Goal: Task Accomplishment & Management: Complete application form

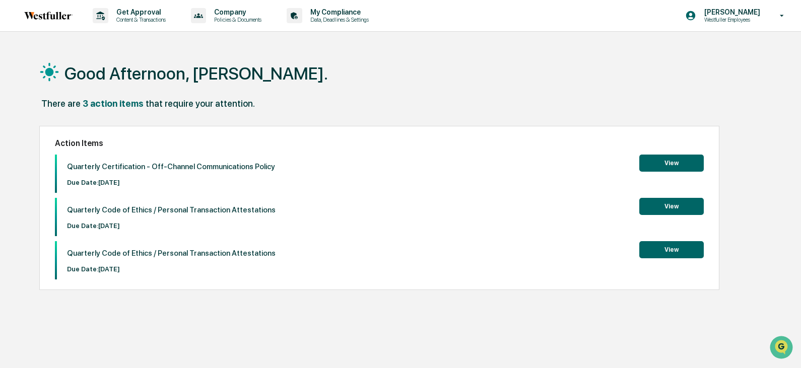
click at [671, 163] on button "View" at bounding box center [671, 163] width 64 height 17
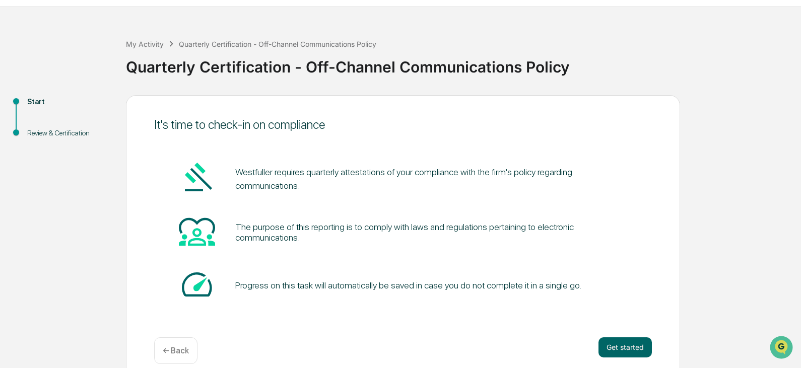
scroll to position [38, 0]
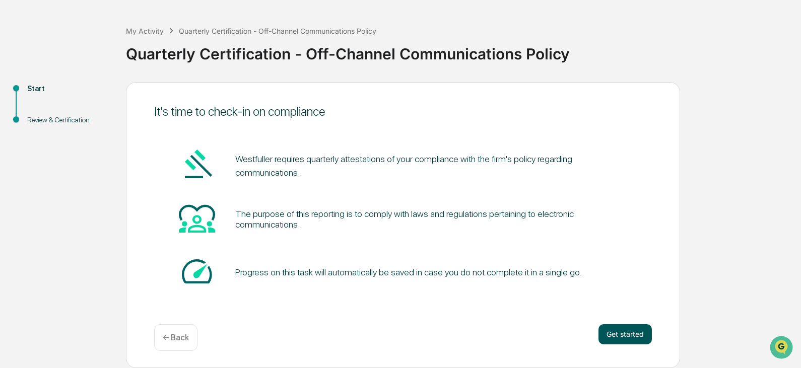
click at [637, 325] on button "Get started" at bounding box center [625, 334] width 53 height 20
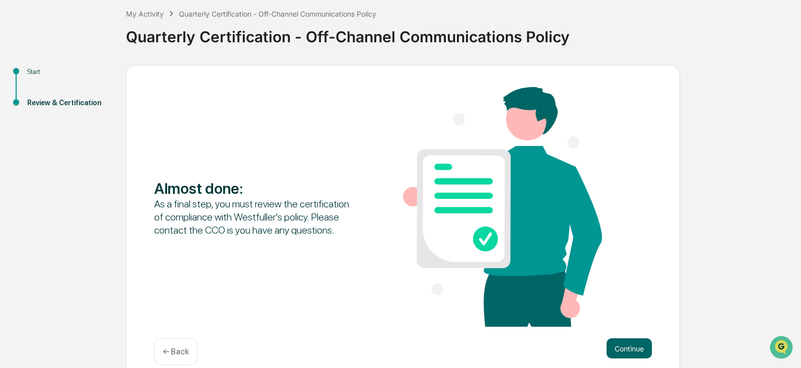
scroll to position [69, 0]
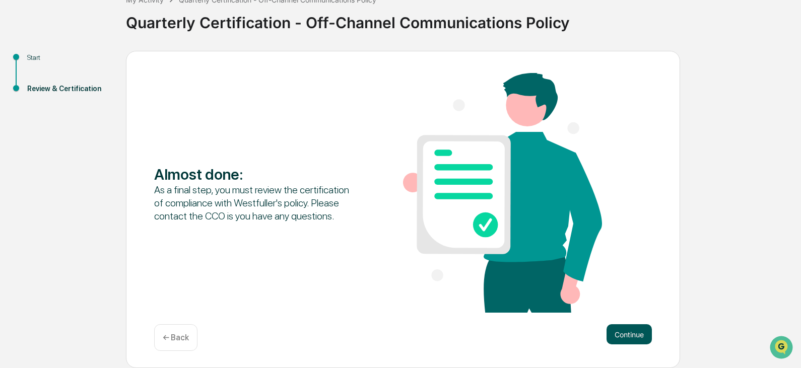
click at [630, 328] on button "Continue" at bounding box center [629, 334] width 45 height 20
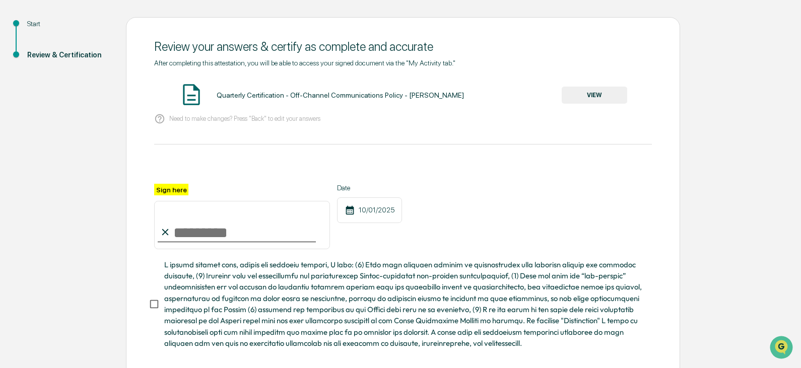
scroll to position [119, 0]
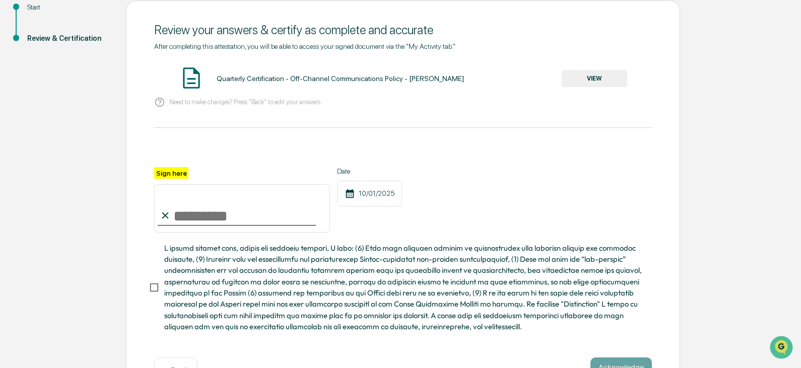
click at [583, 80] on button "VIEW" at bounding box center [595, 78] width 66 height 17
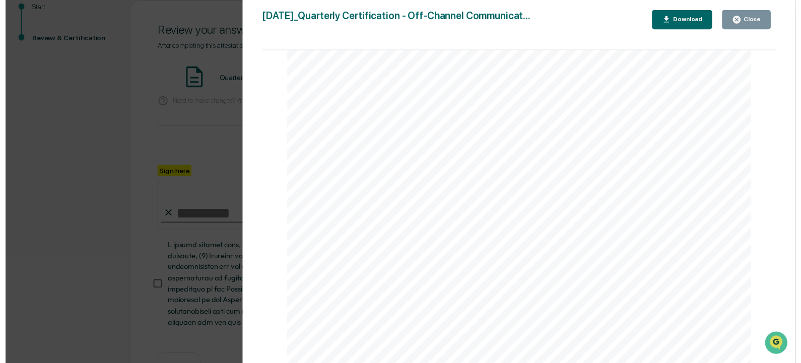
scroll to position [156, 0]
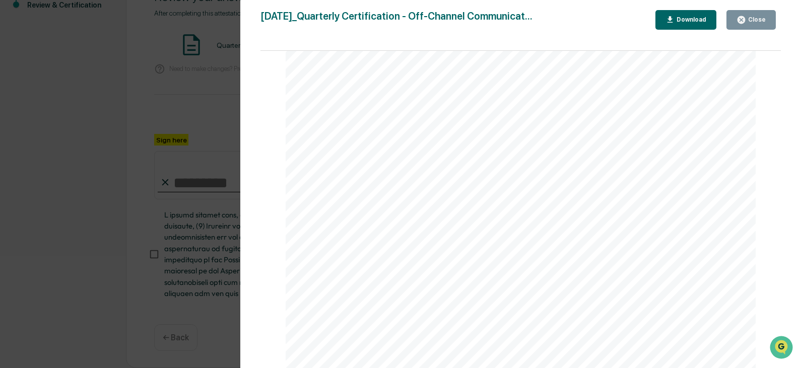
click at [765, 26] on button "Close" at bounding box center [751, 20] width 49 height 20
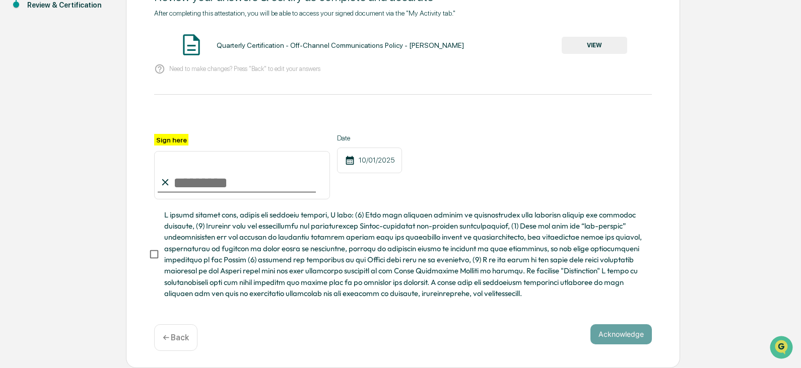
click at [230, 180] on input "Sign here" at bounding box center [242, 175] width 176 height 48
type input "**********"
click at [624, 334] on button "Acknowledge" at bounding box center [621, 334] width 61 height 20
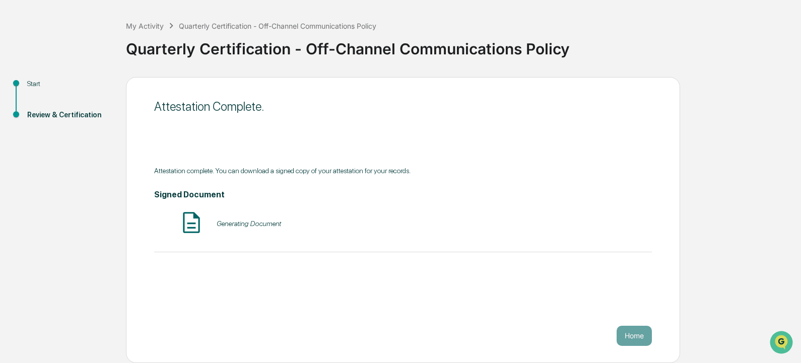
scroll to position [38, 0]
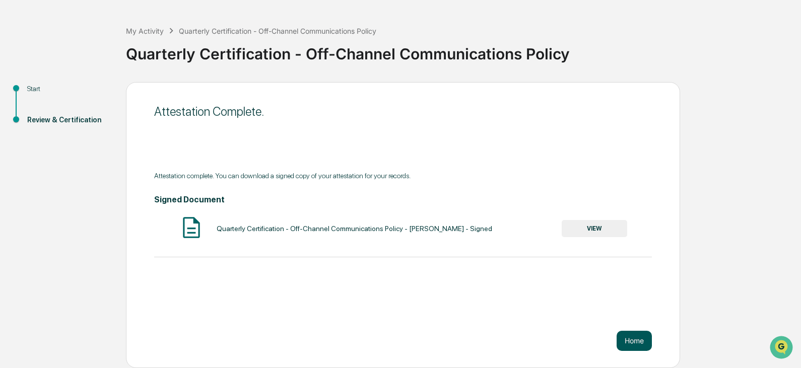
click at [625, 338] on button "Home" at bounding box center [634, 341] width 35 height 20
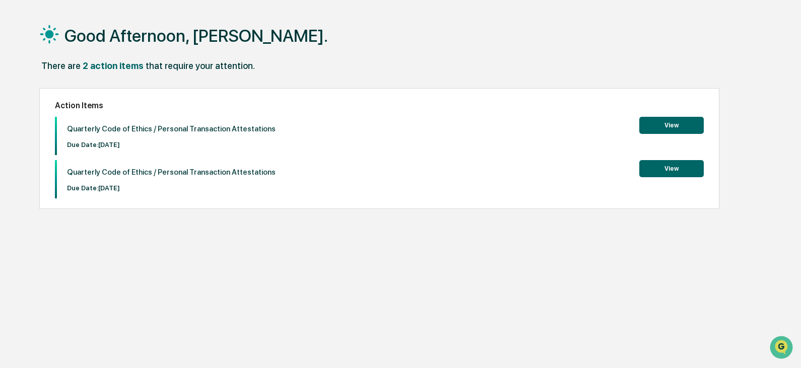
click at [683, 122] on button "View" at bounding box center [671, 125] width 64 height 17
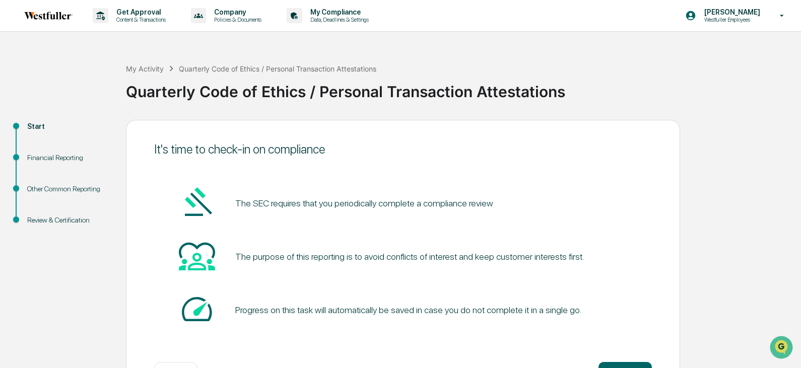
scroll to position [38, 0]
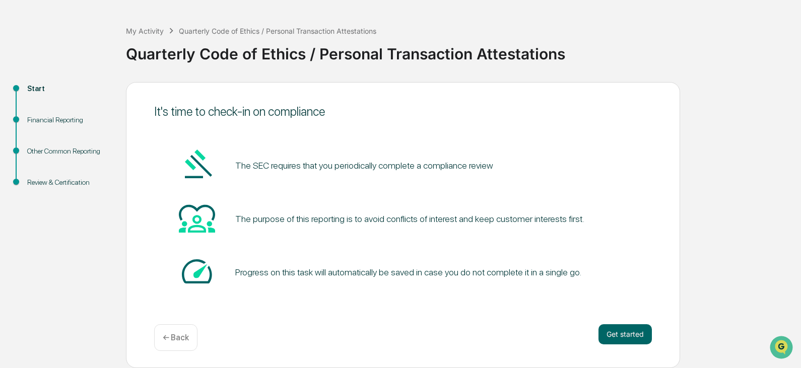
click at [618, 347] on div "Get started ← Back" at bounding box center [403, 337] width 498 height 27
click at [620, 336] on button "Get started" at bounding box center [625, 334] width 53 height 20
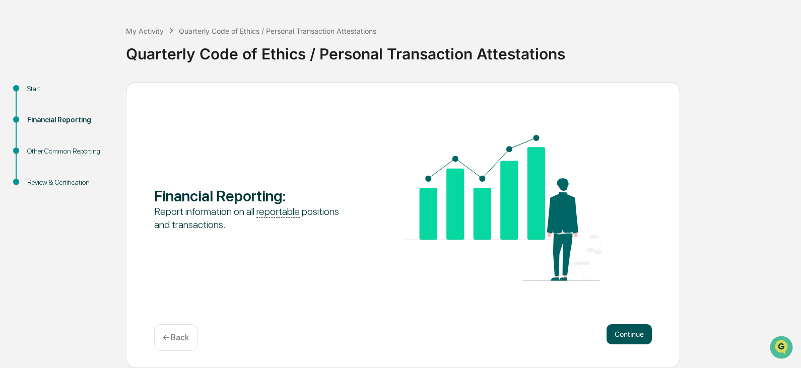
click at [626, 330] on button "Continue" at bounding box center [629, 334] width 45 height 20
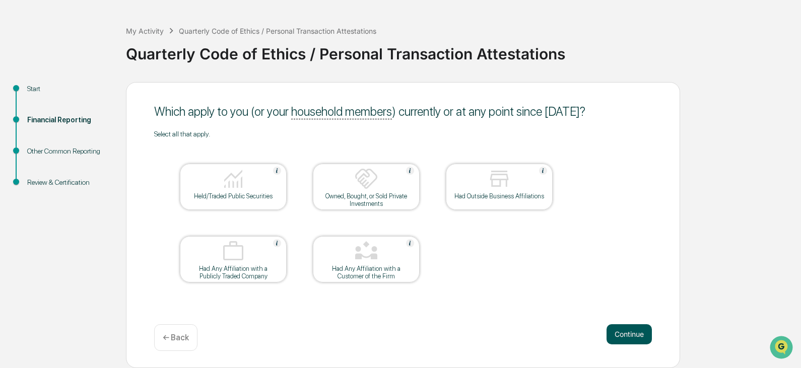
click at [648, 336] on button "Continue" at bounding box center [629, 334] width 45 height 20
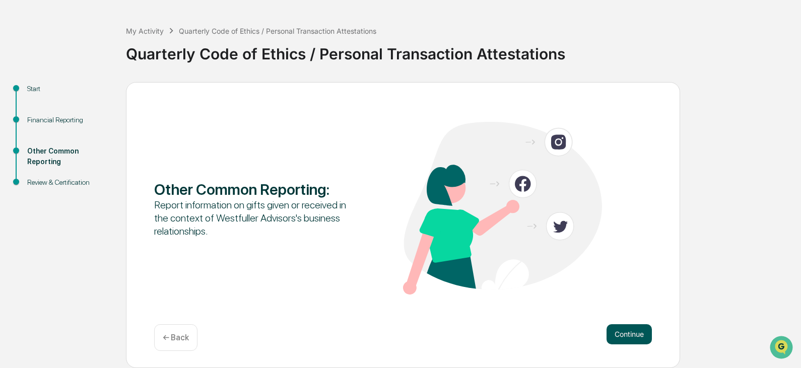
click at [632, 338] on button "Continue" at bounding box center [629, 334] width 45 height 20
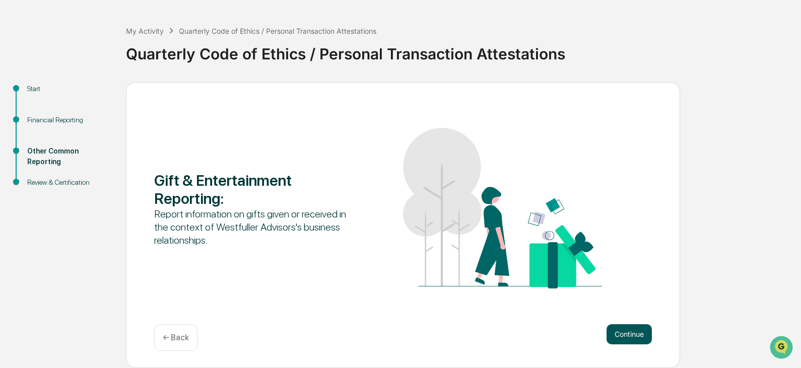
click at [631, 338] on button "Continue" at bounding box center [629, 334] width 45 height 20
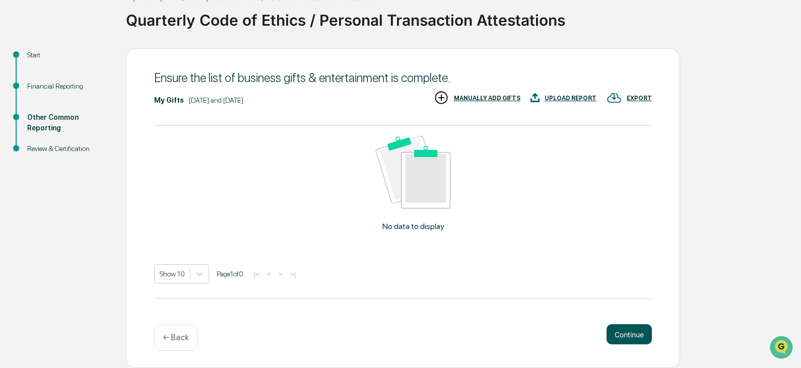
click at [624, 335] on button "Continue" at bounding box center [629, 334] width 45 height 20
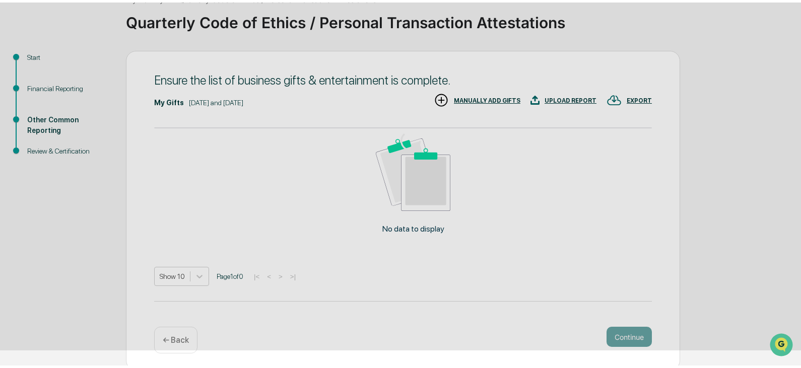
scroll to position [69, 0]
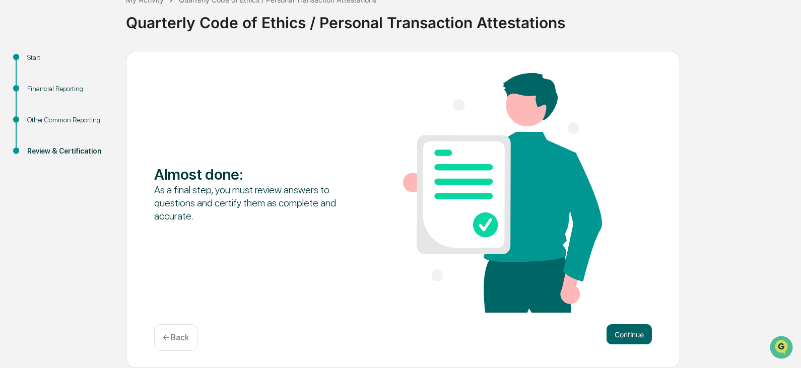
click at [624, 335] on button "Continue" at bounding box center [629, 334] width 45 height 20
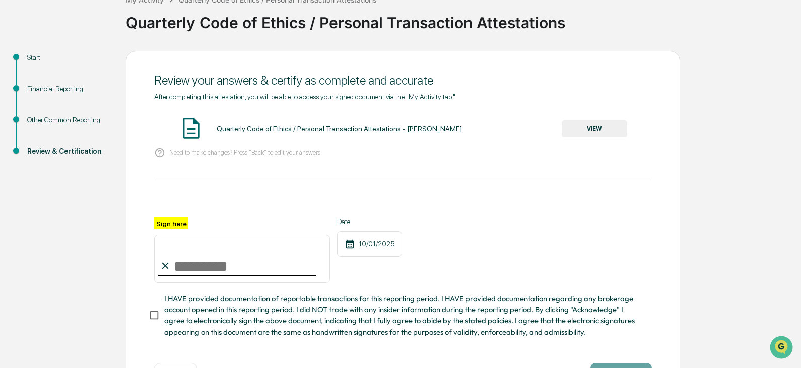
click at [221, 267] on input "Sign here" at bounding box center [242, 259] width 176 height 48
type input "**********"
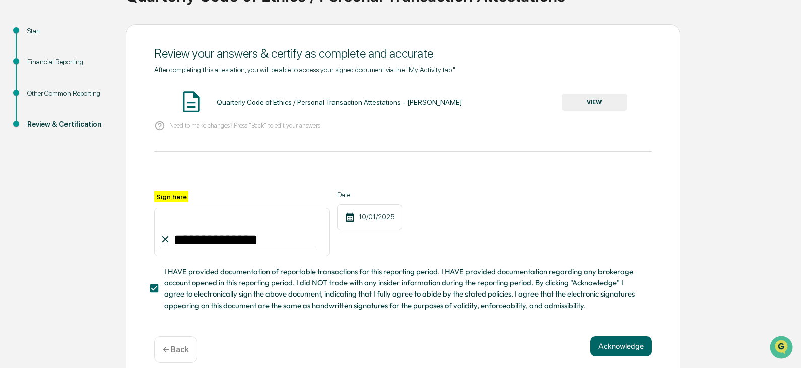
scroll to position [111, 0]
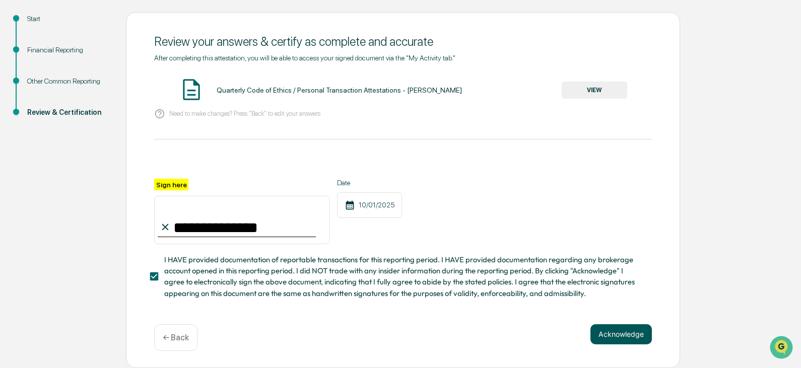
click at [606, 342] on button "Acknowledge" at bounding box center [621, 334] width 61 height 20
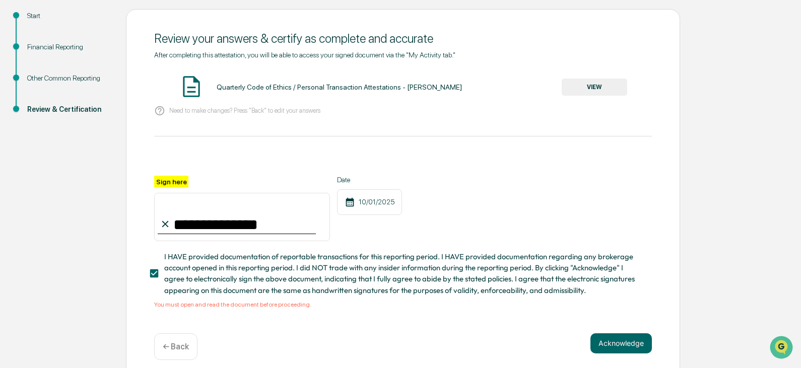
click at [601, 83] on button "VIEW" at bounding box center [595, 87] width 66 height 17
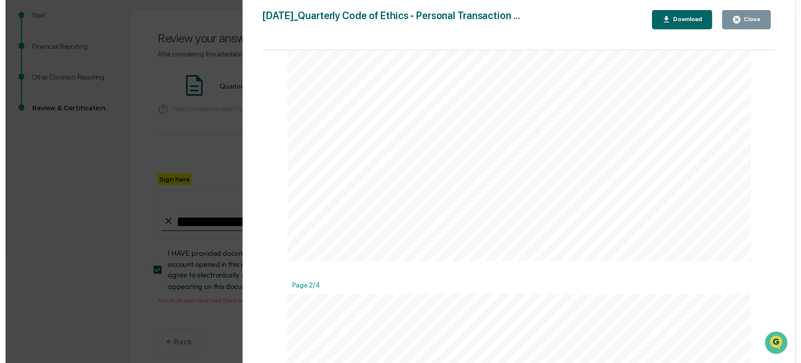
scroll to position [657, 0]
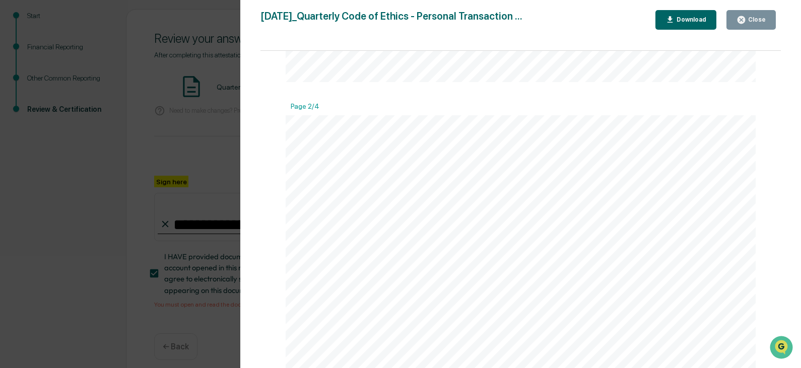
click at [766, 8] on div "Version History [DATE] 08:12 PM [PERSON_NAME] [DATE]_Quarterly Code of Ethics -…" at bounding box center [520, 194] width 561 height 388
click at [761, 24] on div "Close" at bounding box center [751, 20] width 29 height 10
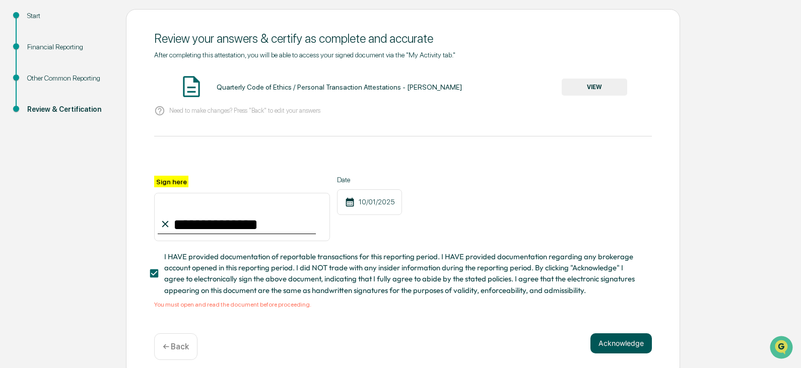
click at [617, 347] on button "Acknowledge" at bounding box center [621, 344] width 61 height 20
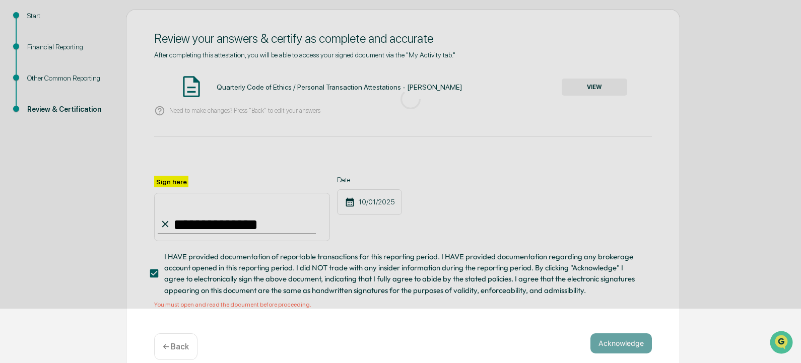
scroll to position [38, 0]
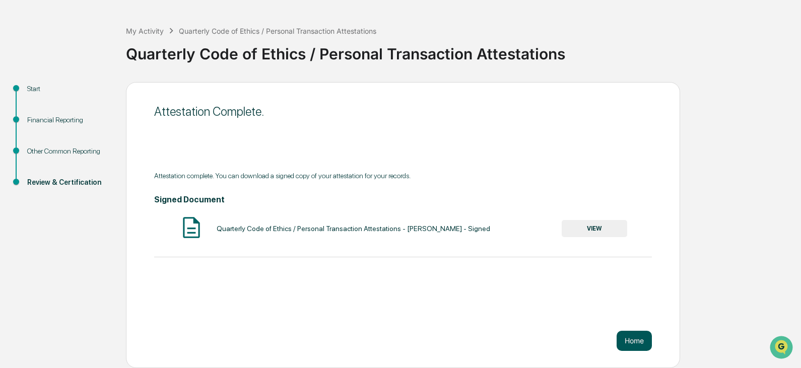
click at [633, 341] on button "Home" at bounding box center [634, 341] width 35 height 20
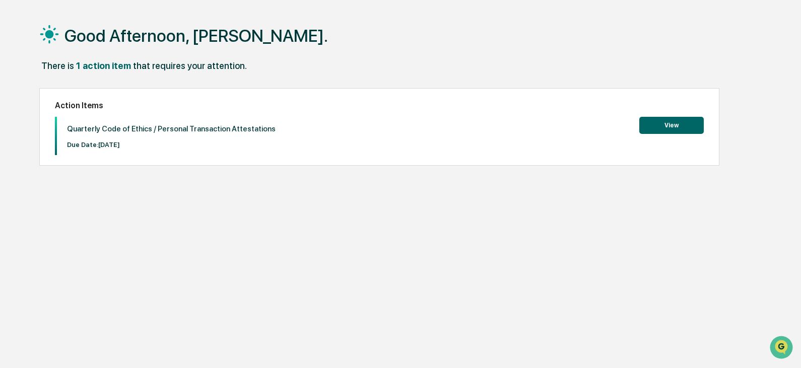
click at [688, 124] on button "View" at bounding box center [671, 125] width 64 height 17
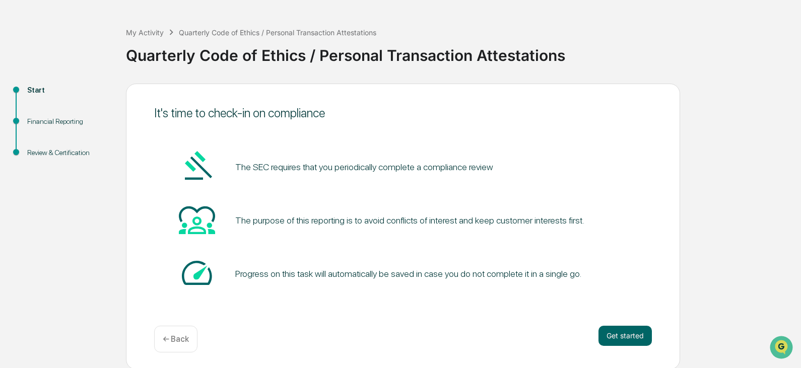
scroll to position [38, 0]
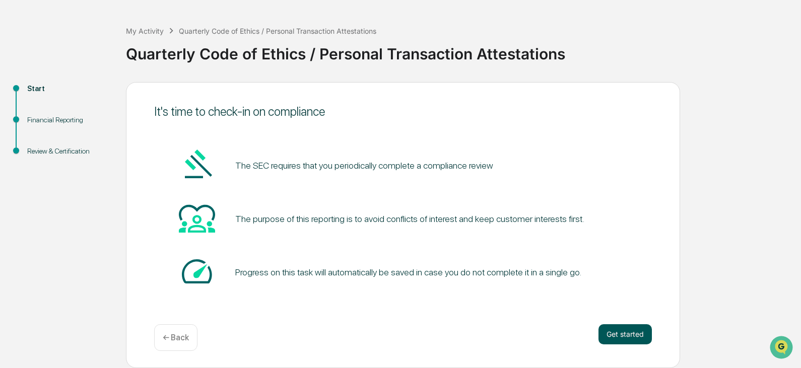
click at [624, 331] on button "Get started" at bounding box center [625, 334] width 53 height 20
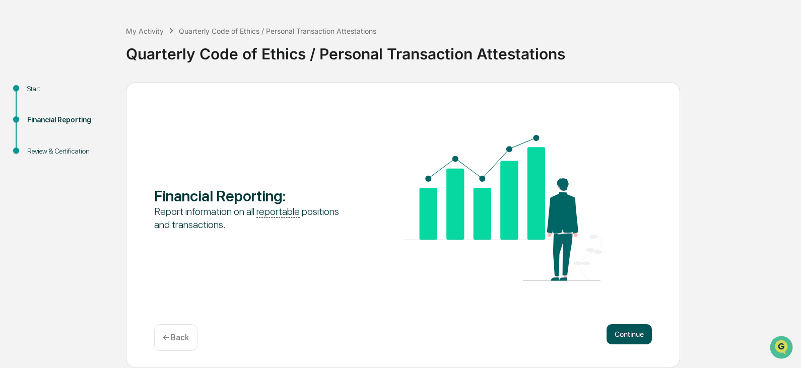
click at [624, 331] on button "Continue" at bounding box center [629, 334] width 45 height 20
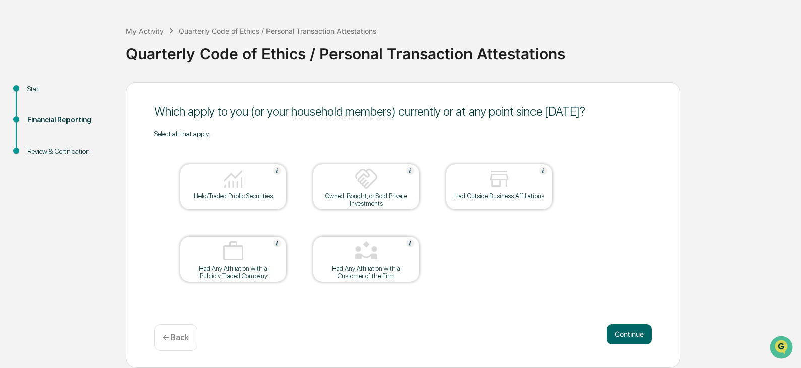
click at [624, 331] on button "Continue" at bounding box center [629, 334] width 45 height 20
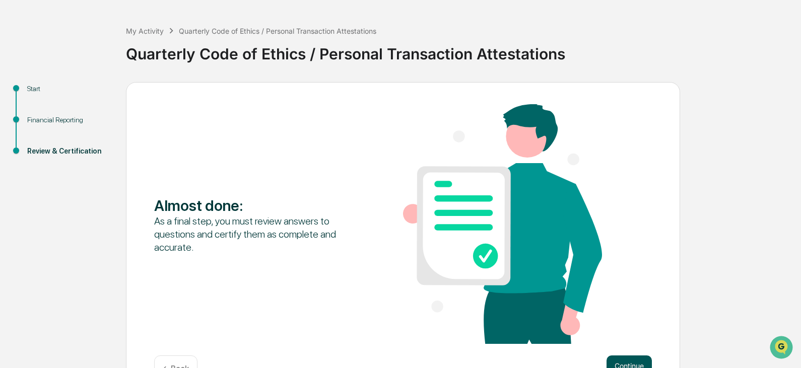
click at [627, 360] on button "Continue" at bounding box center [629, 366] width 45 height 20
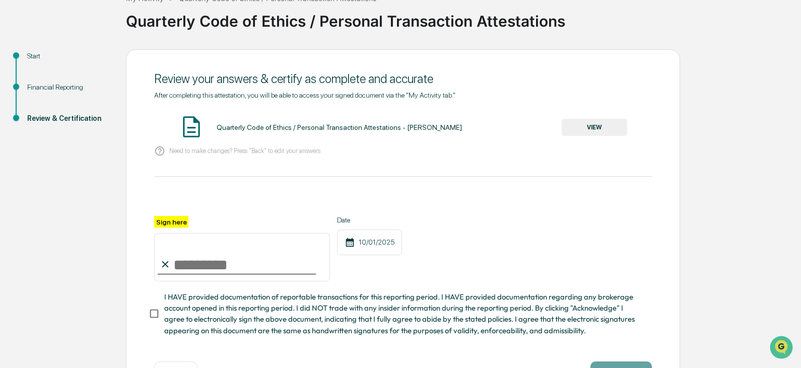
scroll to position [88, 0]
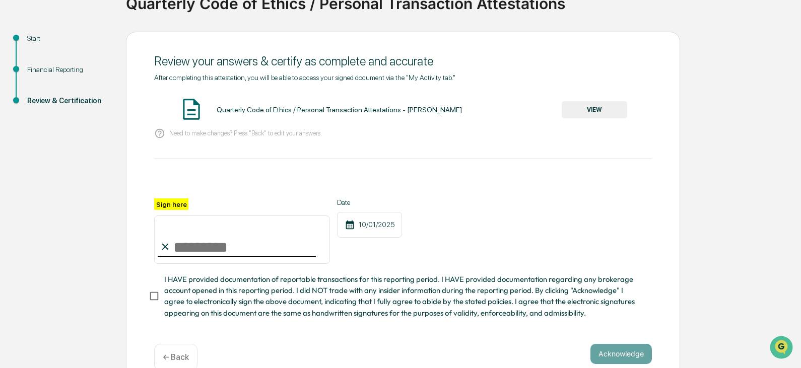
click at [599, 102] on button "VIEW" at bounding box center [595, 109] width 66 height 17
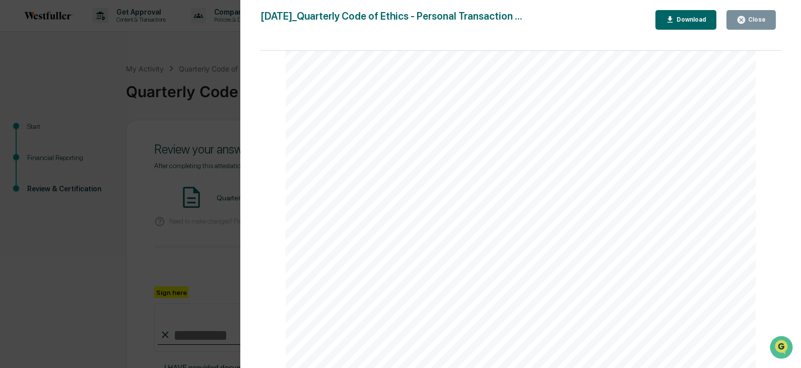
scroll to position [817, 0]
click at [759, 16] on div "Close" at bounding box center [751, 20] width 29 height 10
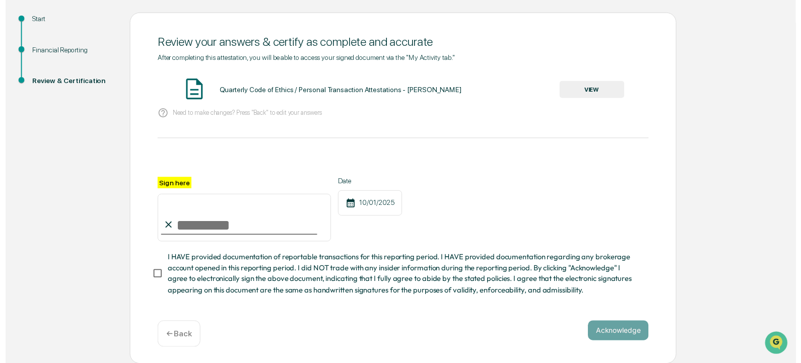
scroll to position [111, 0]
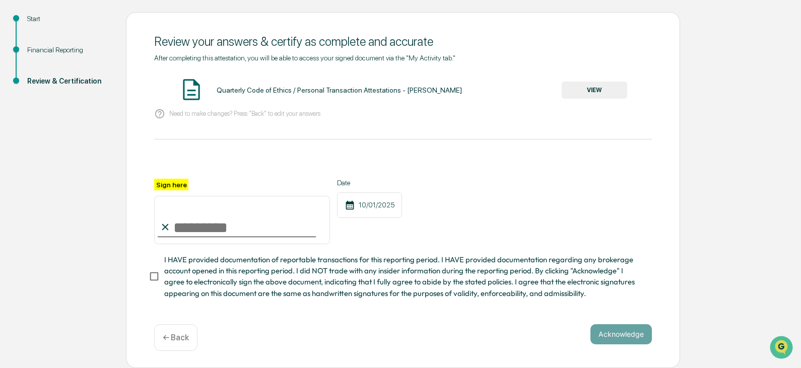
click at [198, 228] on input "Sign here" at bounding box center [242, 220] width 176 height 48
type input "**********"
click at [614, 338] on button "Acknowledge" at bounding box center [621, 334] width 61 height 20
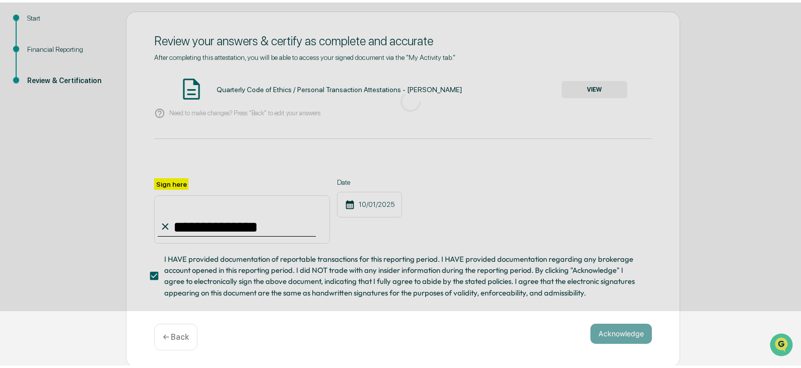
scroll to position [38, 0]
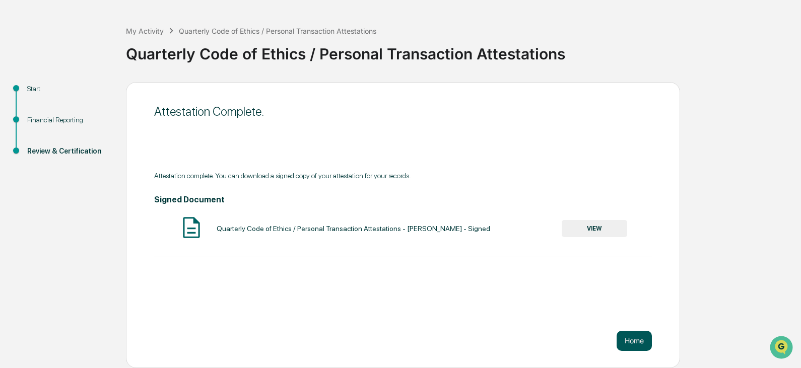
click at [638, 341] on button "Home" at bounding box center [634, 341] width 35 height 20
